Goal: Task Accomplishment & Management: Complete application form

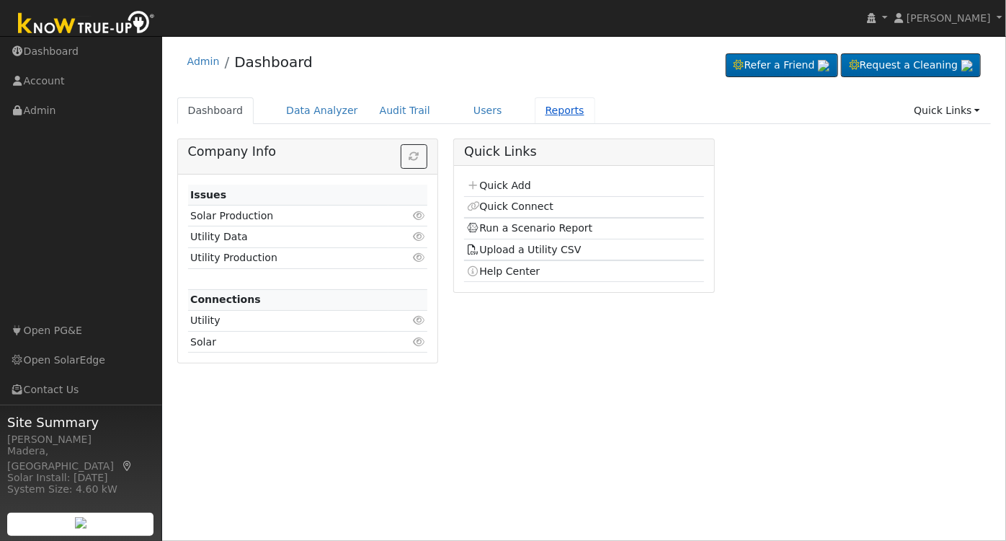
click at [535, 118] on link "Reports" at bounding box center [565, 110] width 61 height 27
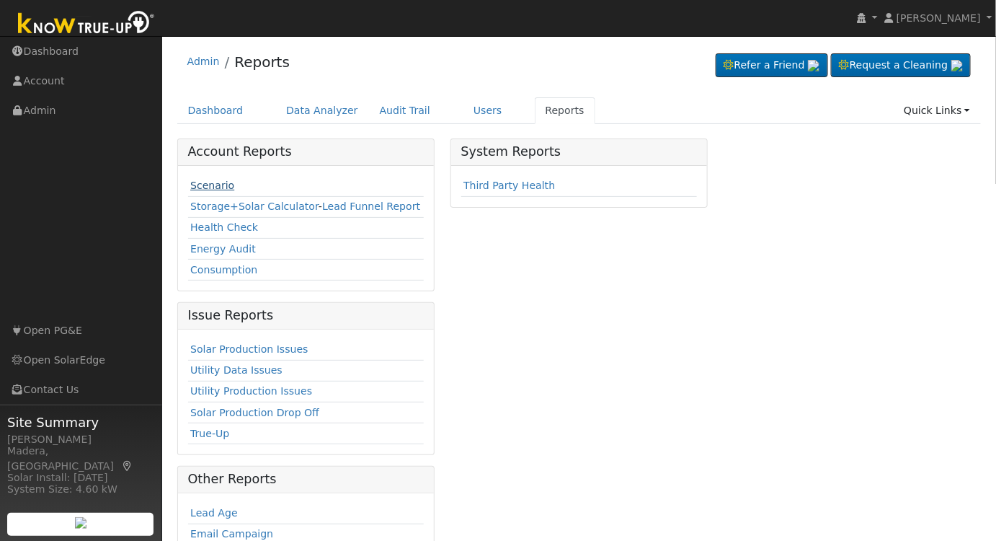
click at [208, 187] on link "Scenario" at bounding box center [212, 185] width 44 height 12
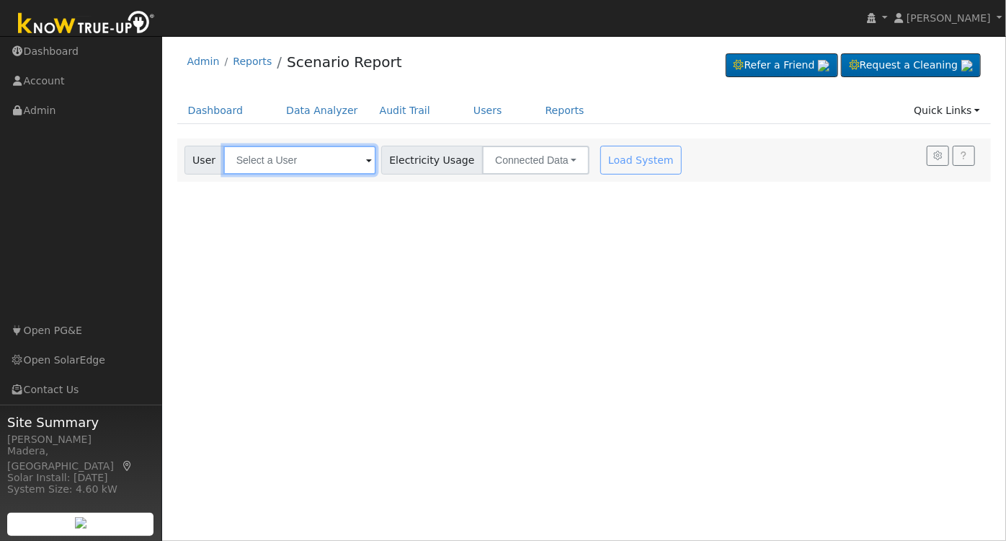
drag, startPoint x: 271, startPoint y: 161, endPoint x: 301, endPoint y: 159, distance: 30.4
click at [272, 161] on input "text" at bounding box center [299, 160] width 153 height 29
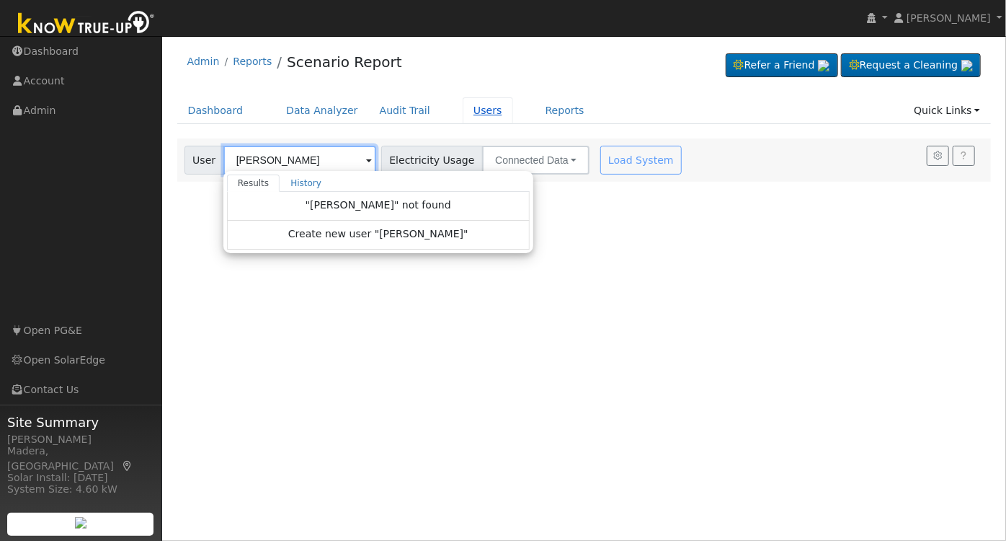
type input "adrian monteon"
click at [463, 104] on link "Users" at bounding box center [488, 110] width 50 height 27
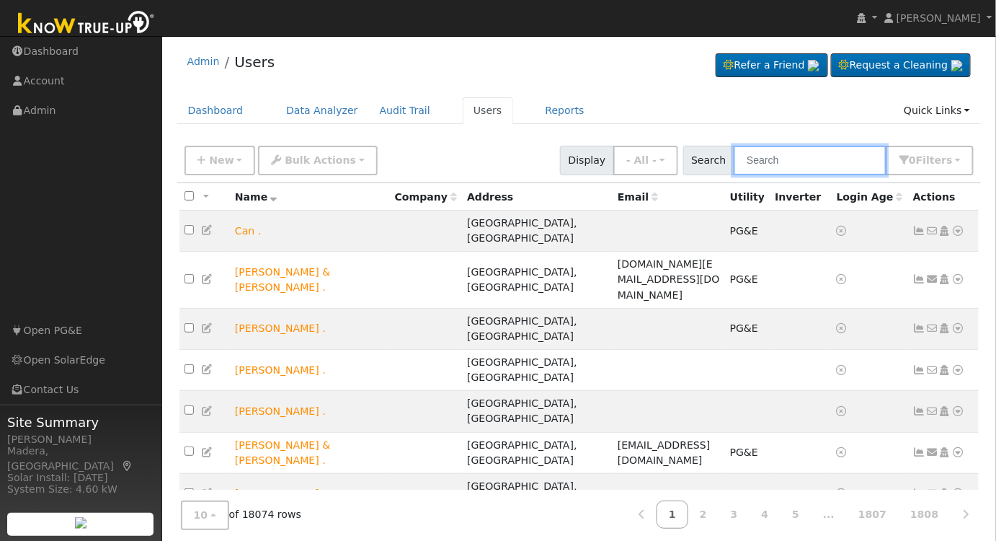
click at [816, 160] on input "text" at bounding box center [810, 161] width 153 height 30
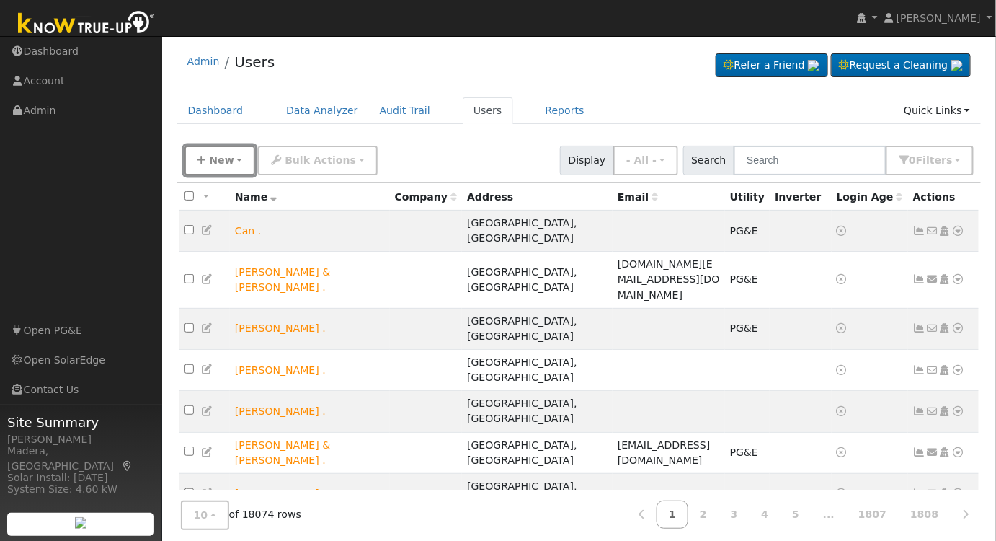
click at [215, 148] on button "New" at bounding box center [220, 161] width 71 height 30
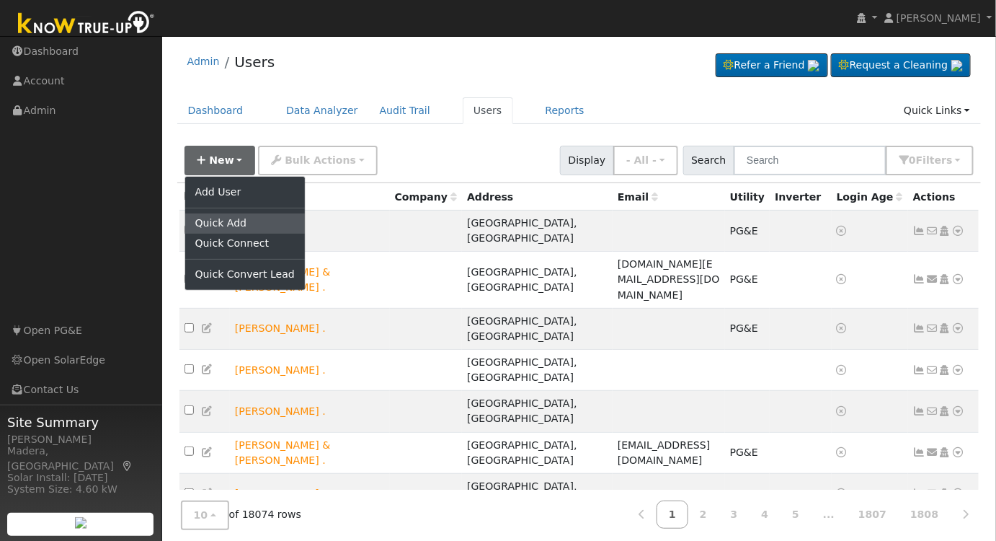
click at [223, 225] on link "Quick Add" at bounding box center [245, 223] width 120 height 20
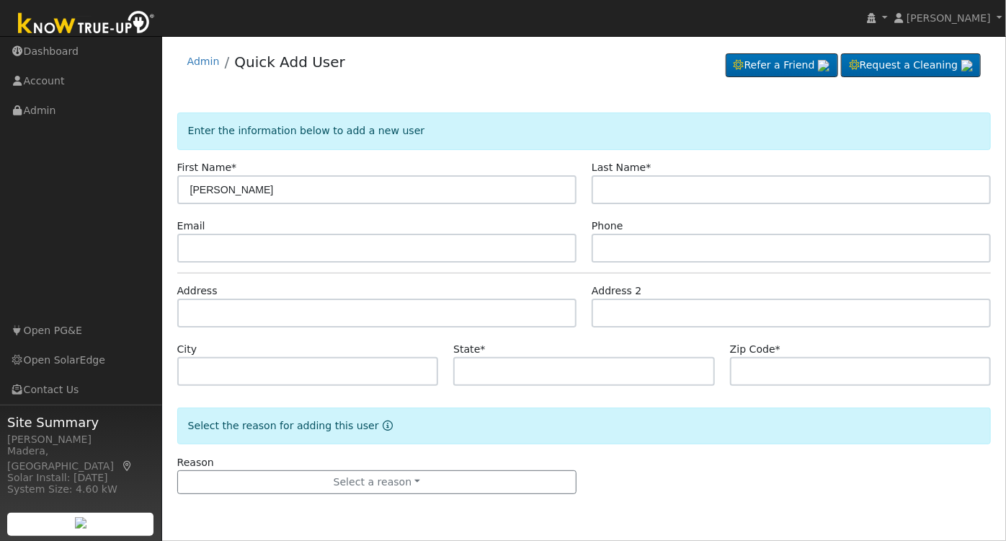
type input "[PERSON_NAME]"
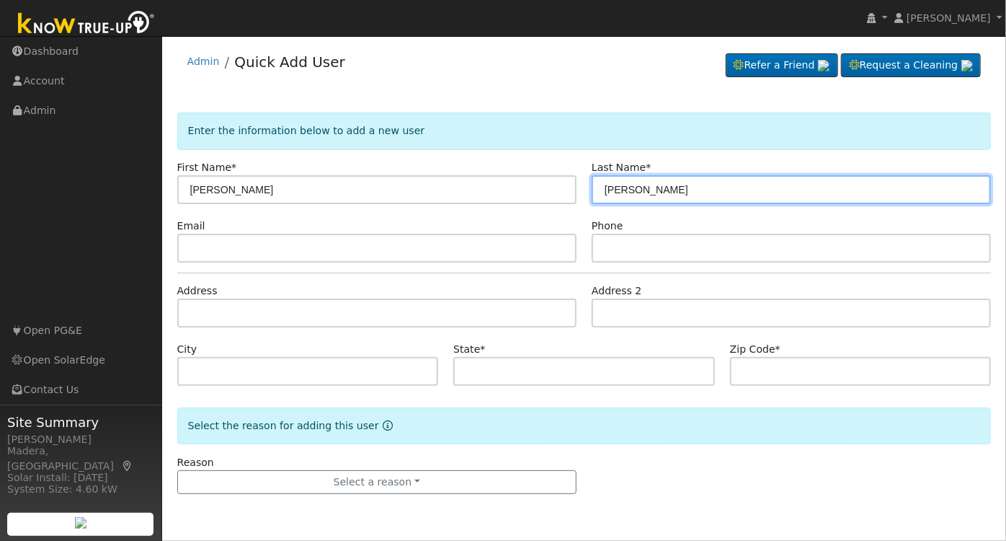
type input "[PERSON_NAME]"
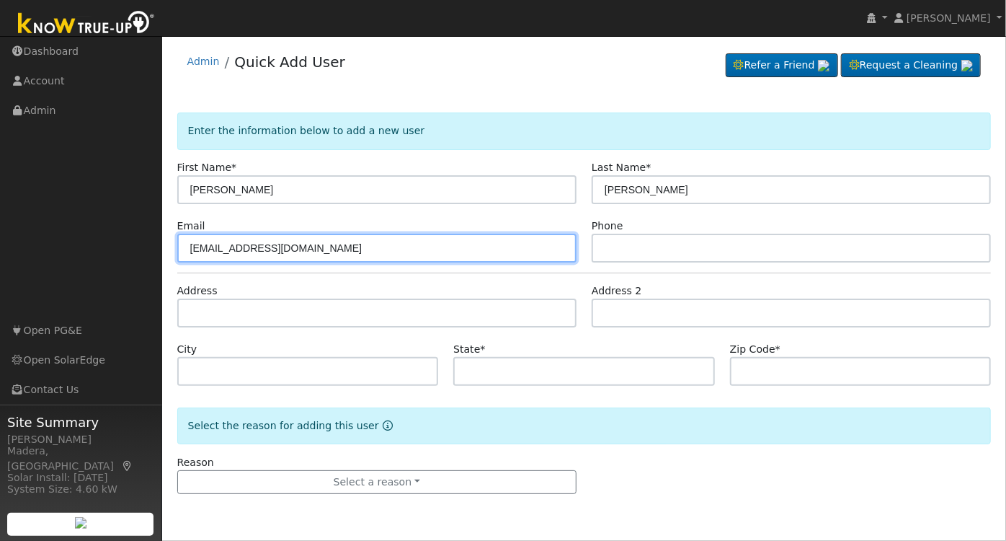
type input "[EMAIL_ADDRESS][DOMAIN_NAME]"
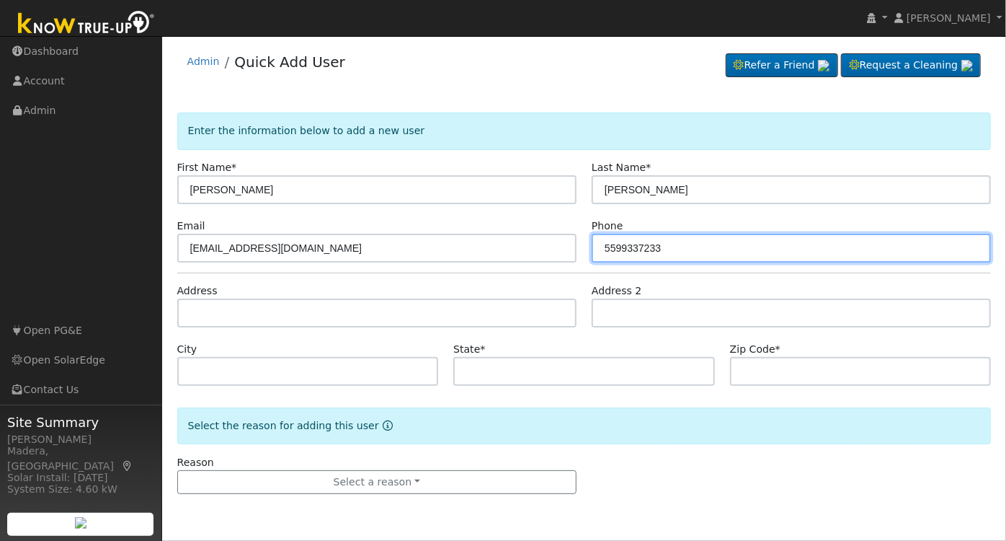
type input "5599337233"
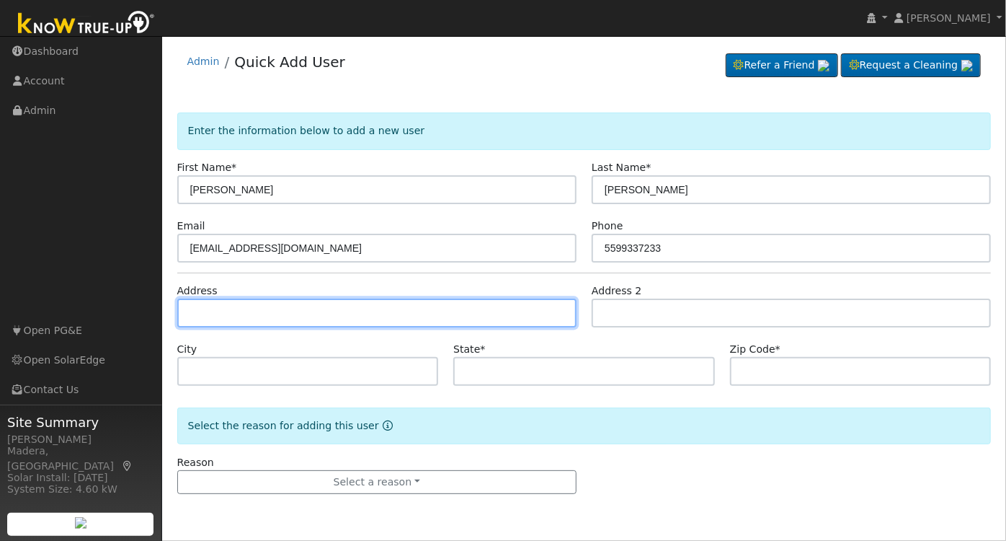
click at [270, 305] on input "text" at bounding box center [376, 312] width 399 height 29
type input "[STREET_ADDRESS]"
type input "[GEOGRAPHIC_DATA]"
type input "CA"
type input "93722"
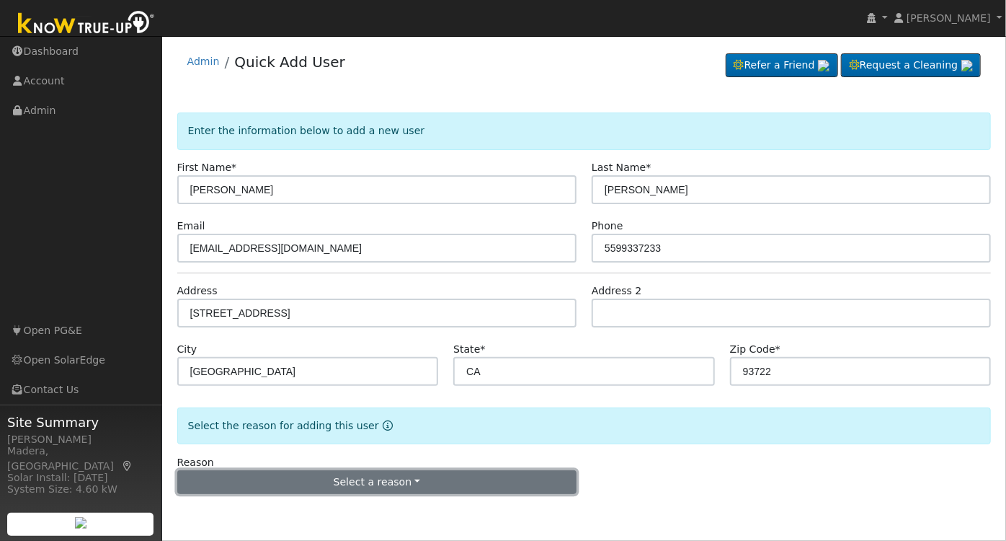
click at [355, 479] on button "Select a reason" at bounding box center [376, 482] width 399 height 25
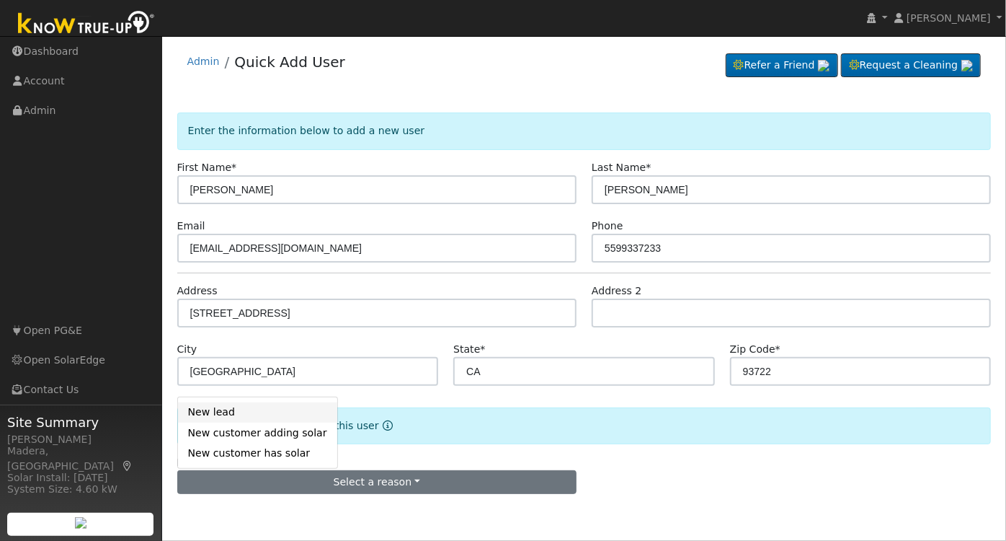
click at [217, 419] on link "New lead" at bounding box center [257, 412] width 159 height 20
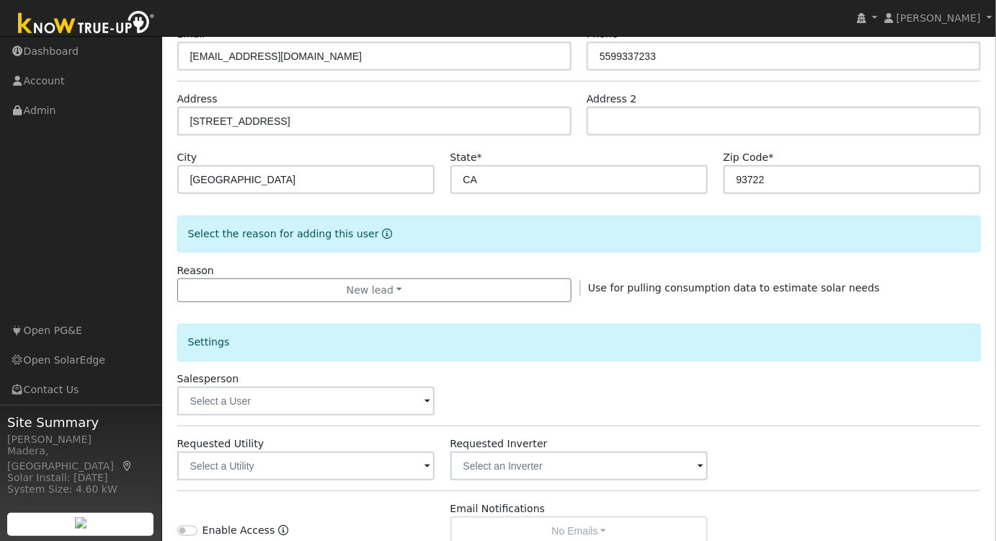
scroll to position [196, 0]
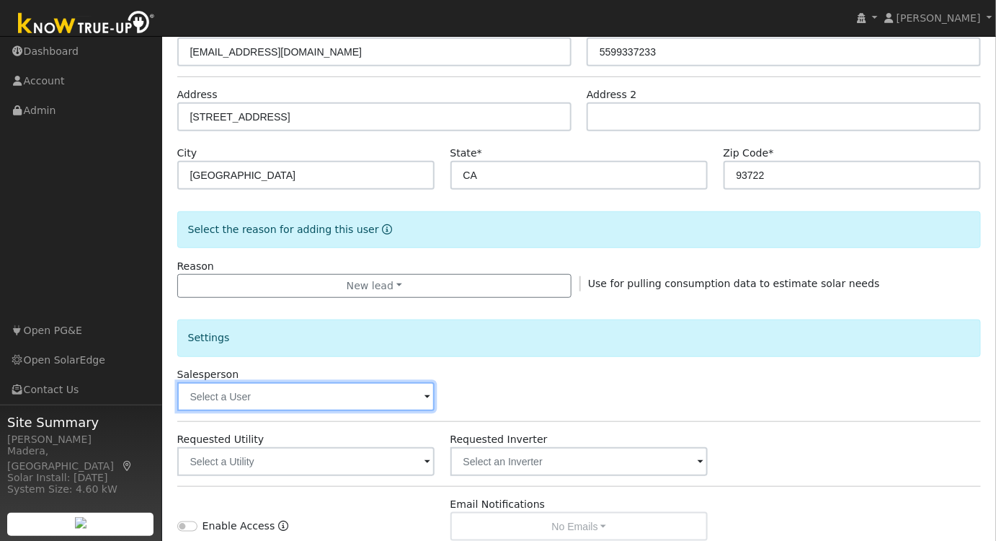
click at [311, 394] on input "text" at bounding box center [306, 396] width 258 height 29
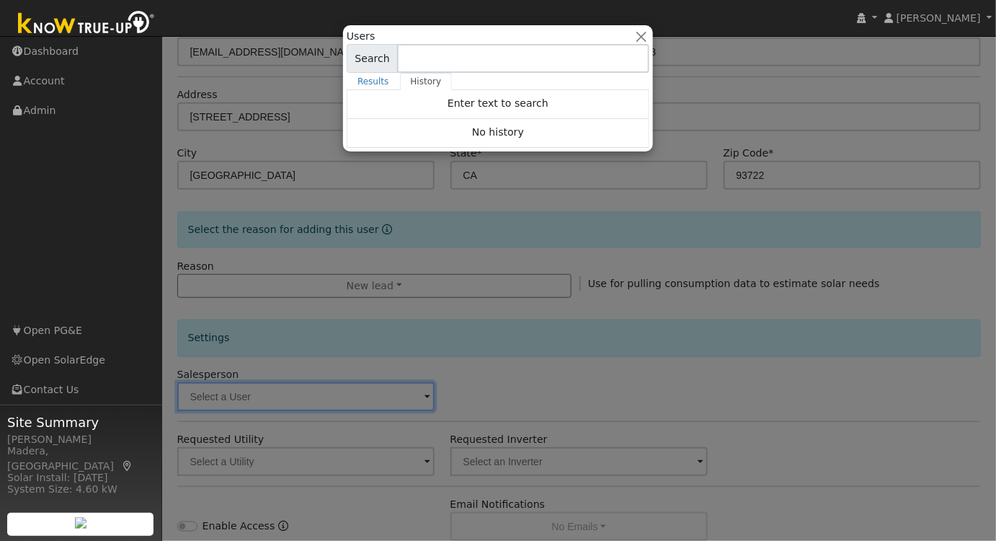
click at [579, 359] on div at bounding box center [498, 270] width 996 height 541
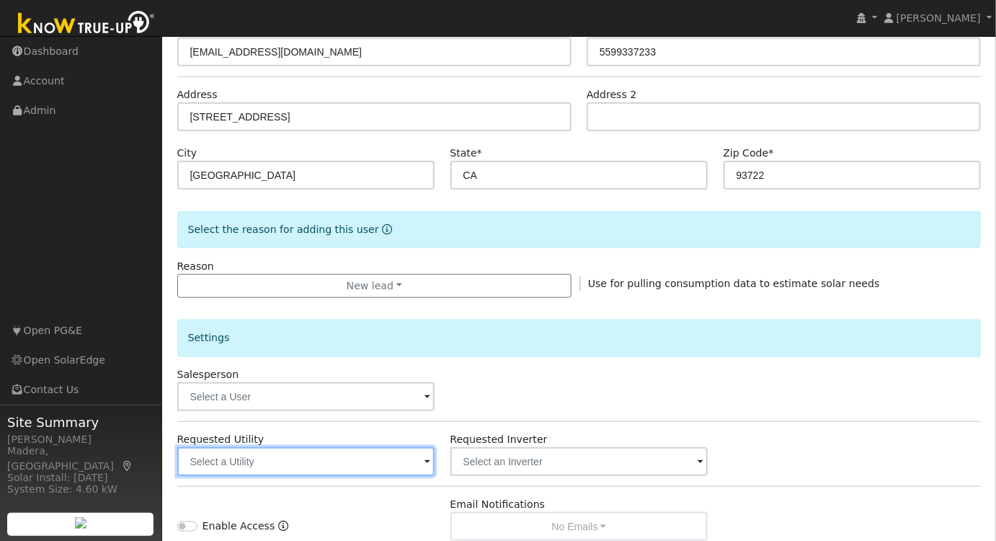
click at [334, 464] on input "text" at bounding box center [306, 461] width 258 height 29
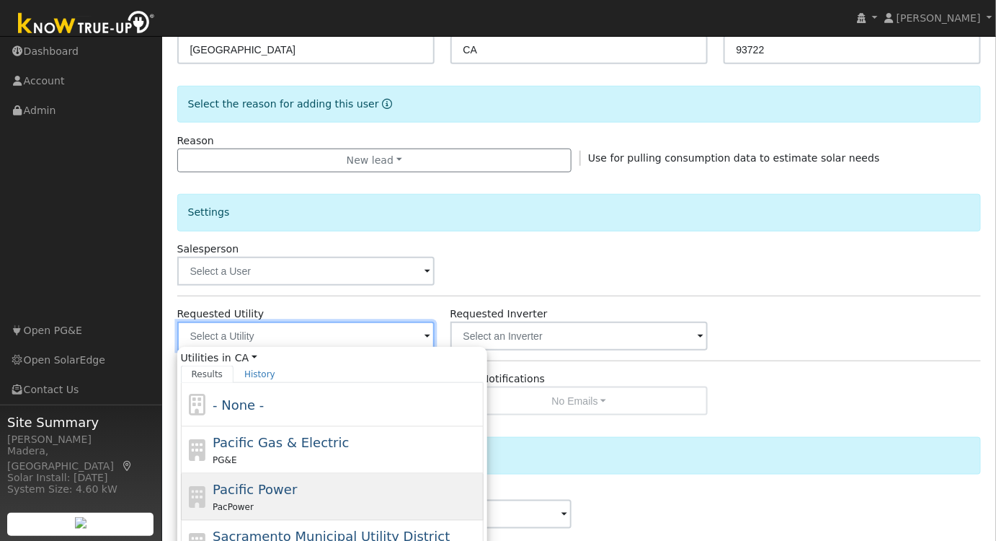
scroll to position [327, 0]
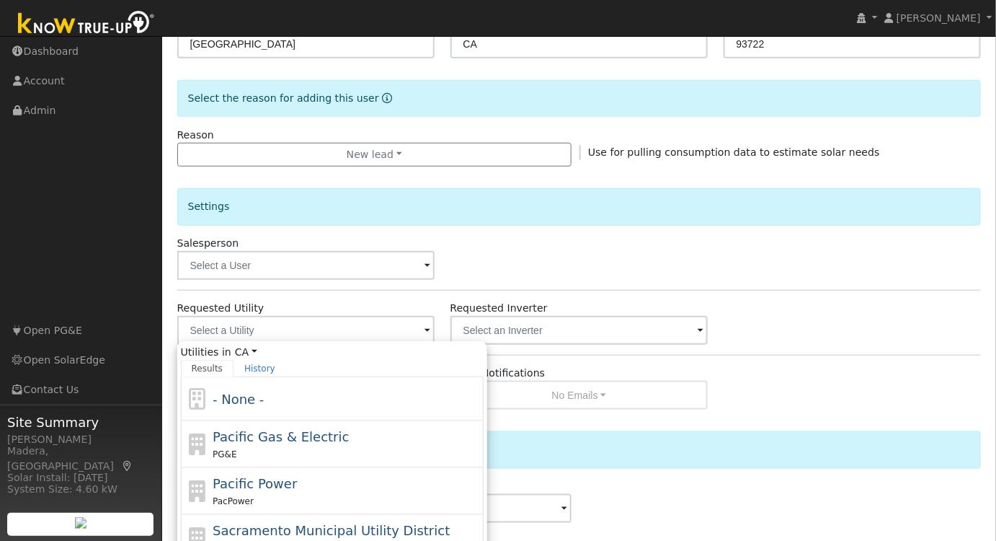
click at [273, 432] on span "Pacific Gas & Electric" at bounding box center [281, 436] width 136 height 15
type input "Pacific Gas & Electric"
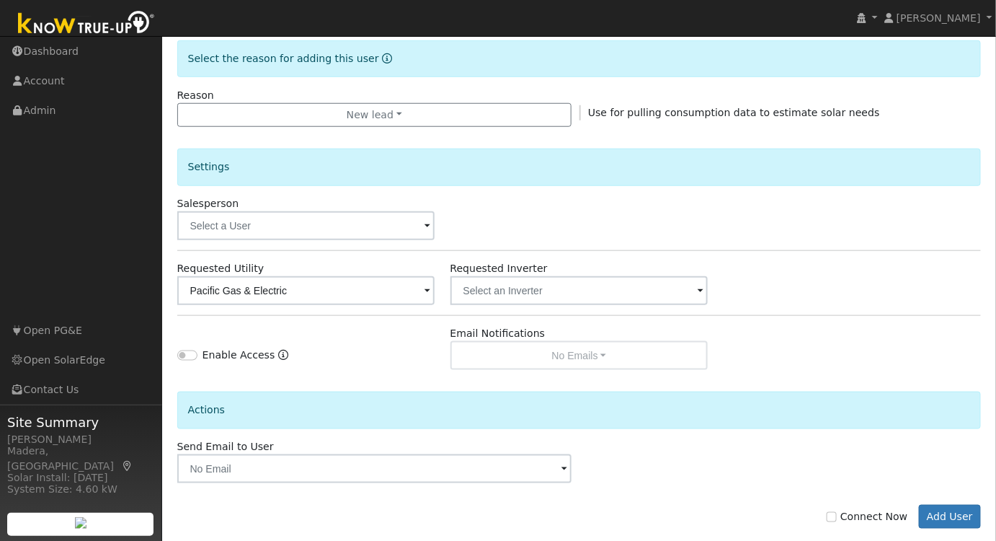
scroll to position [388, 0]
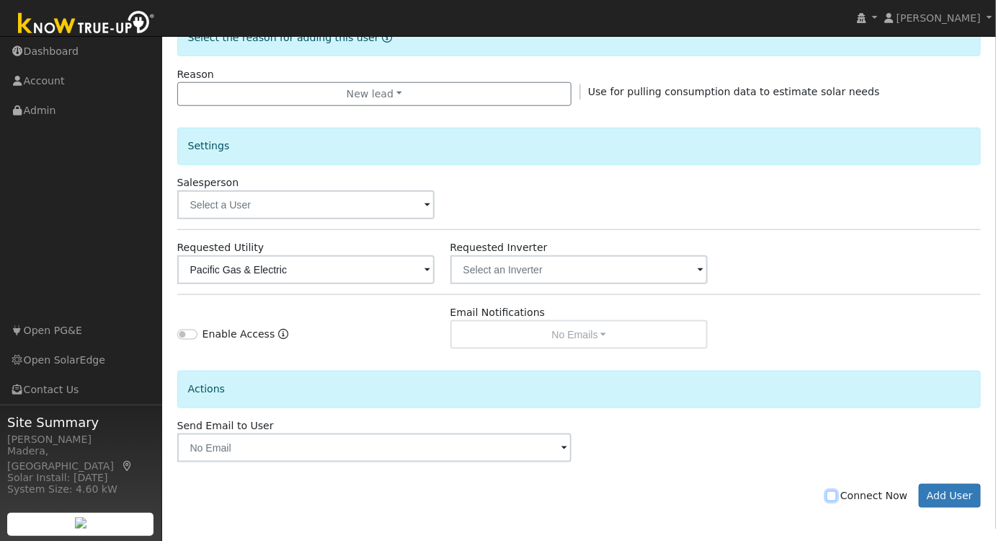
click at [837, 492] on input "Connect Now" at bounding box center [832, 496] width 10 height 10
checkbox input "true"
click at [949, 486] on button "Add User" at bounding box center [950, 496] width 63 height 25
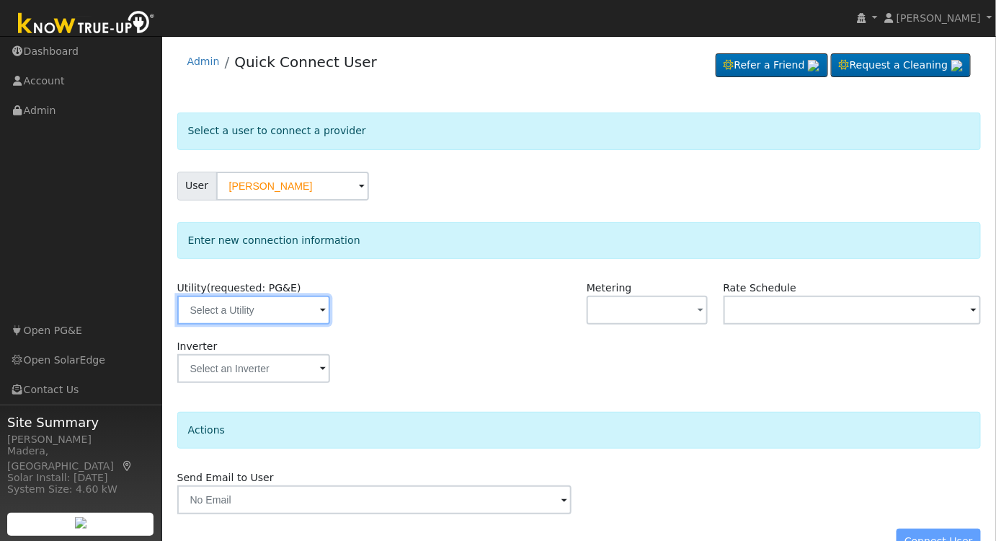
click at [280, 301] on input "text" at bounding box center [253, 310] width 153 height 29
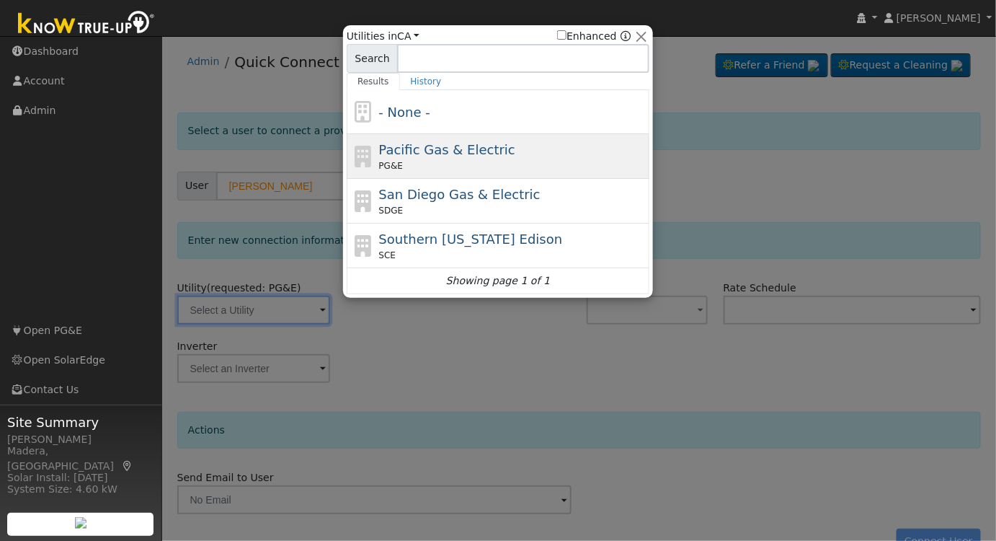
click at [442, 158] on div "Pacific Gas & Electric PG&E" at bounding box center [512, 156] width 267 height 32
type input "PG&E"
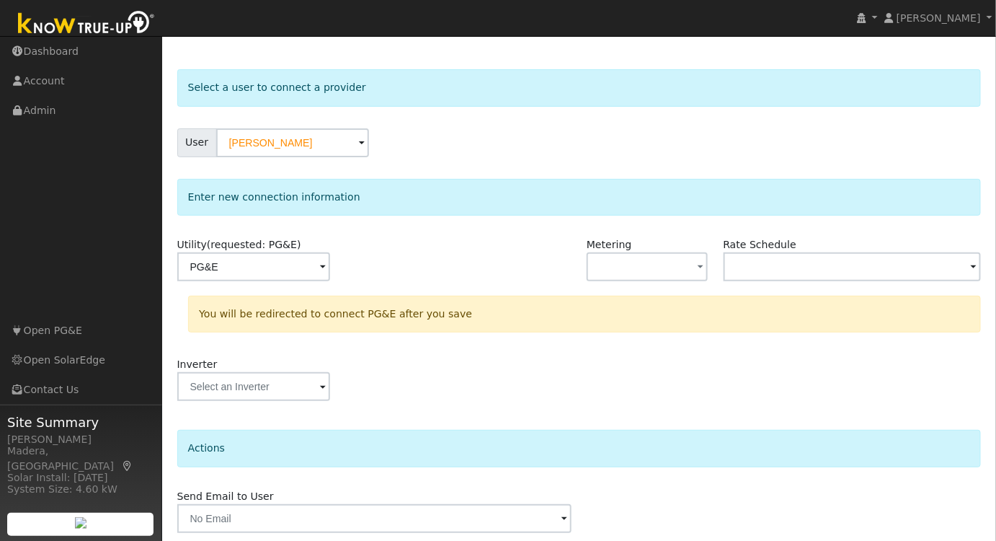
scroll to position [93, 0]
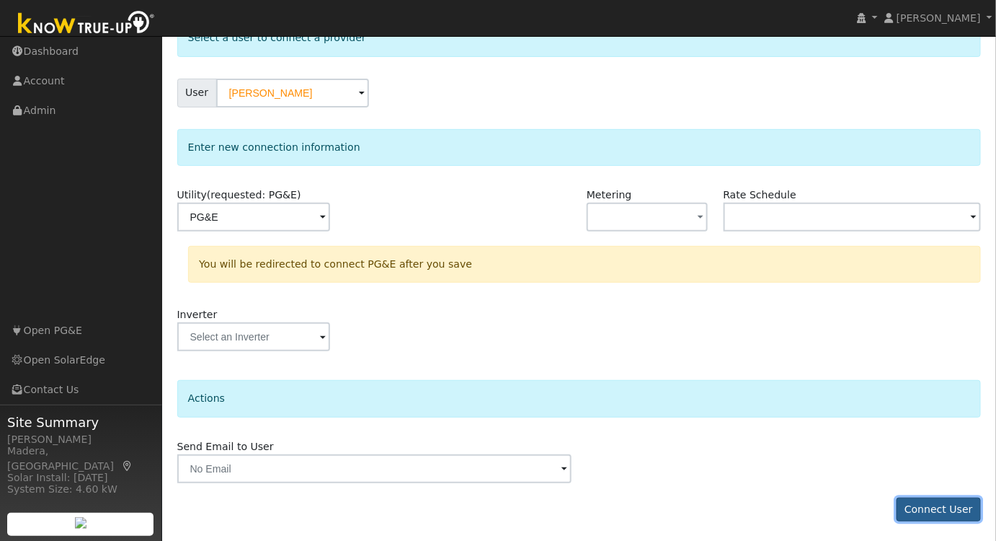
click at [925, 510] on button "Connect User" at bounding box center [939, 509] width 85 height 25
